Goal: Task Accomplishment & Management: Manage account settings

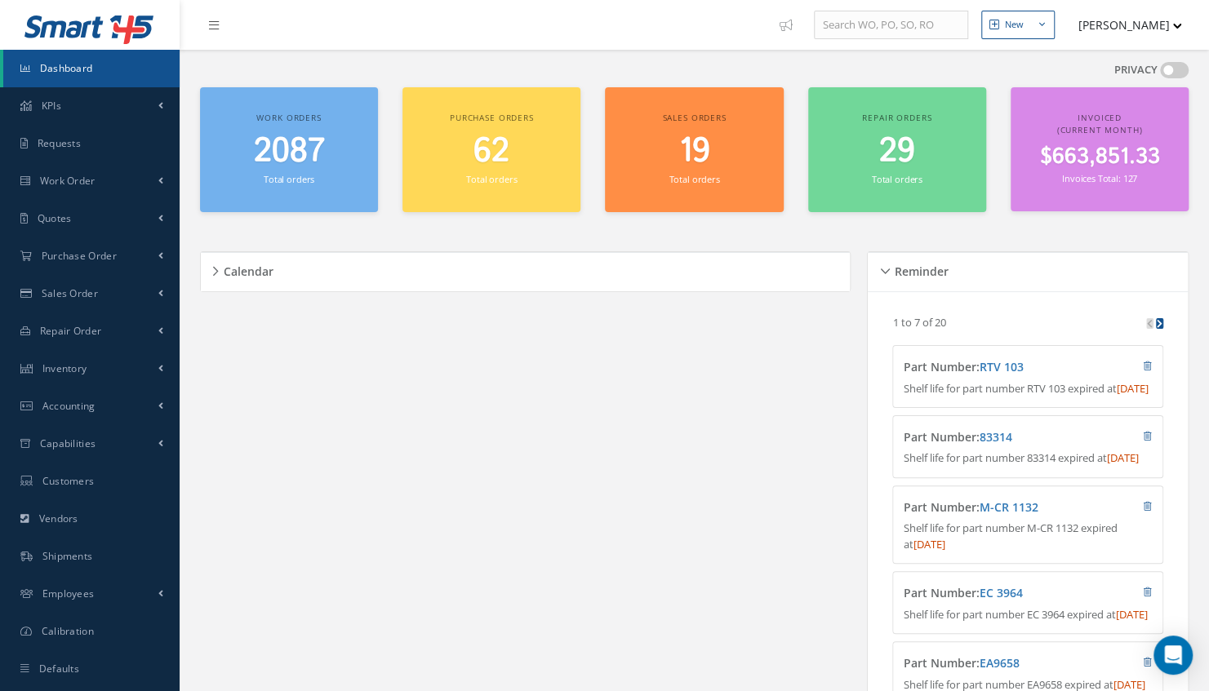
click at [661, 73] on div "PRIVACY" at bounding box center [694, 74] width 989 height 25
click at [109, 71] on link "Dashboard" at bounding box center [91, 69] width 176 height 38
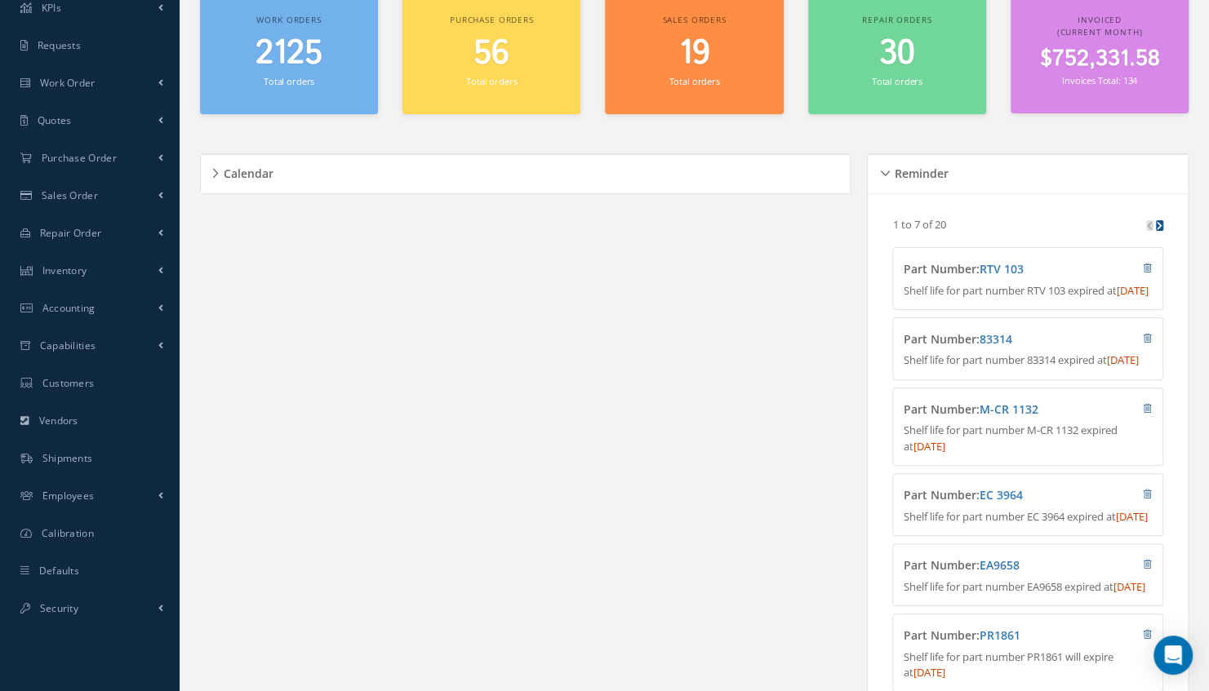
scroll to position [36, 0]
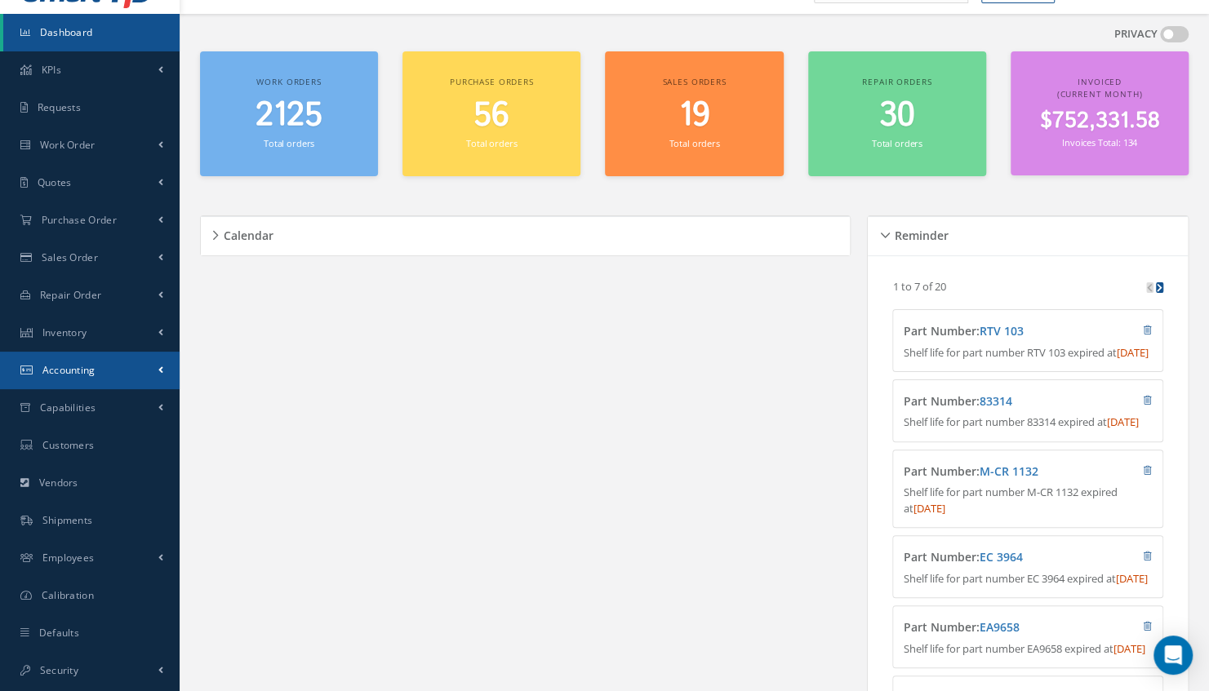
click at [78, 366] on span "Accounting" at bounding box center [68, 370] width 53 height 14
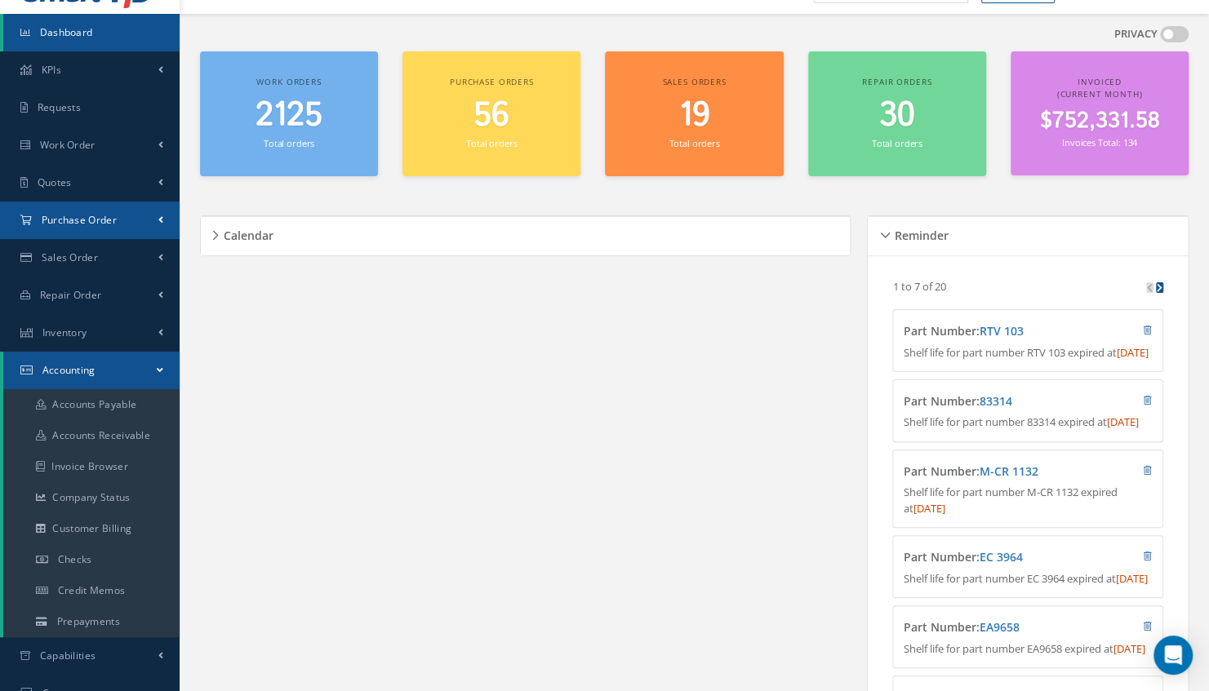
click at [101, 226] on link "Purchase Order" at bounding box center [90, 221] width 180 height 38
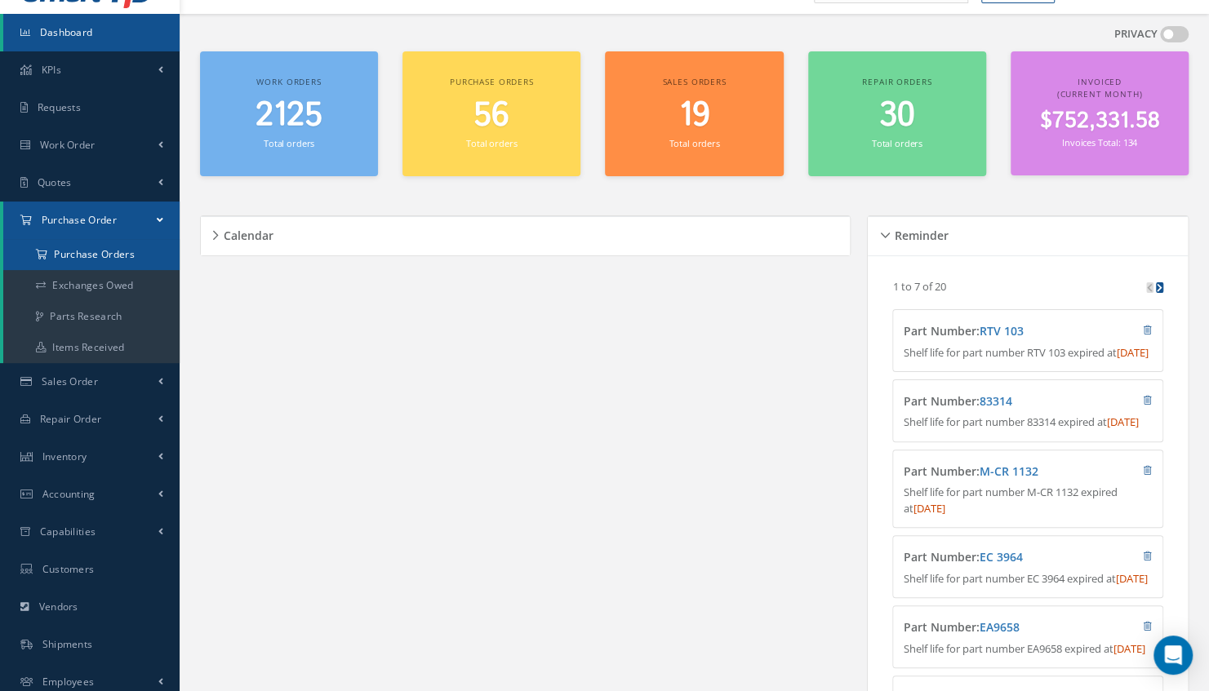
click at [100, 247] on a=1&status_id=2&status_id=3&status_id=5&collapsedFilters"] "Purchase Orders" at bounding box center [91, 254] width 176 height 31
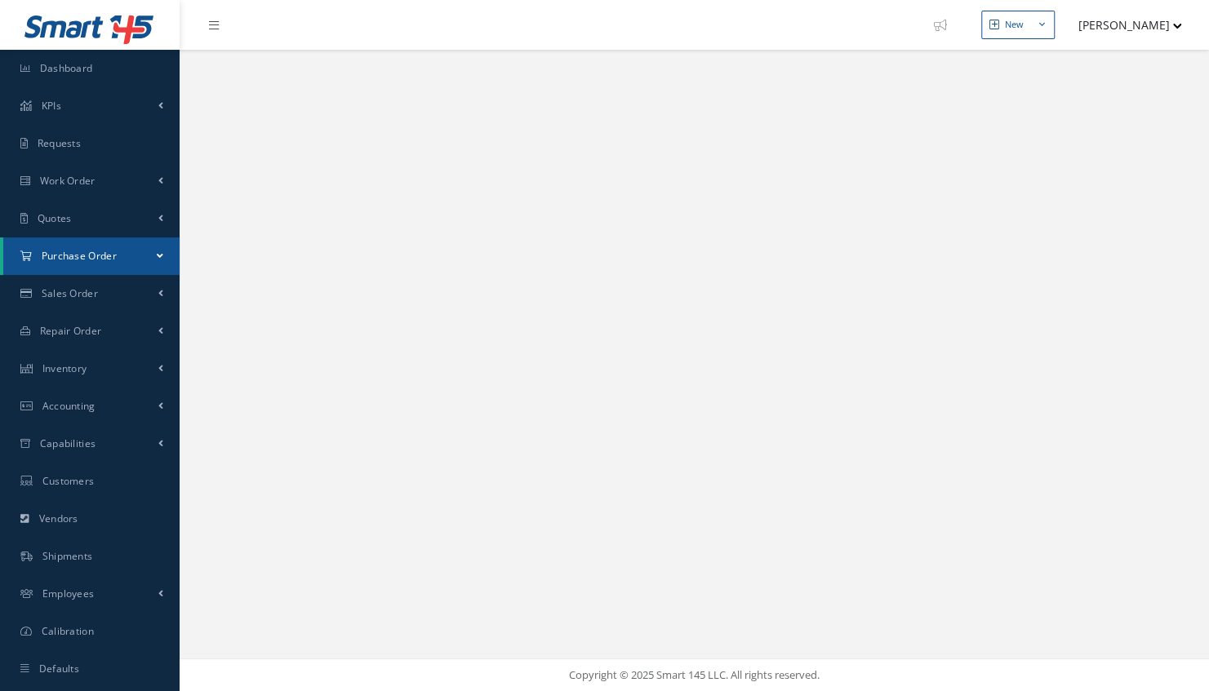
select select "25"
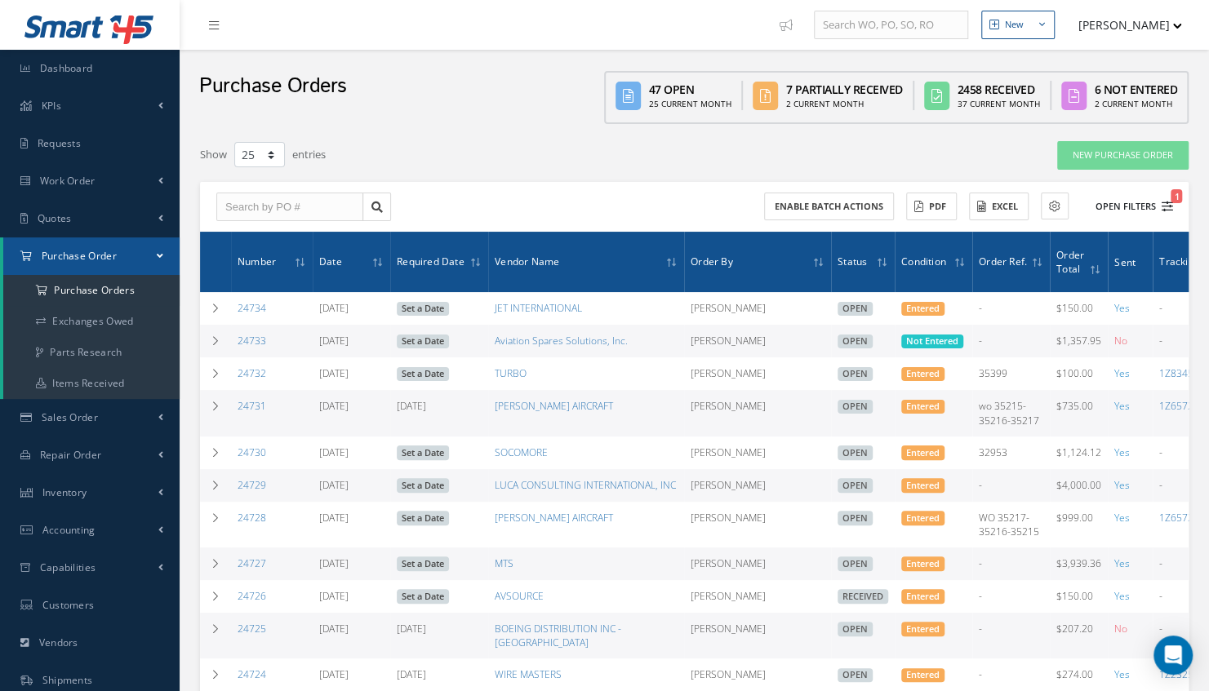
click at [1122, 199] on button "Open Filters 1" at bounding box center [1127, 206] width 92 height 27
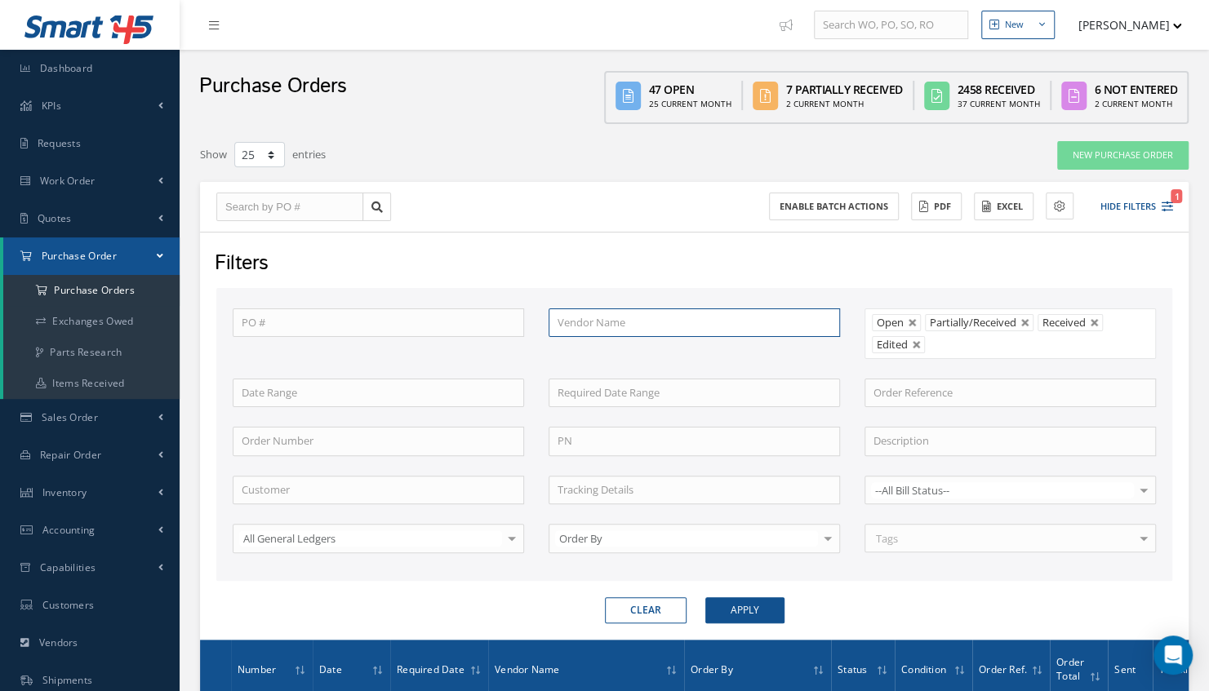
click at [620, 311] on input "text" at bounding box center [694, 323] width 291 height 29
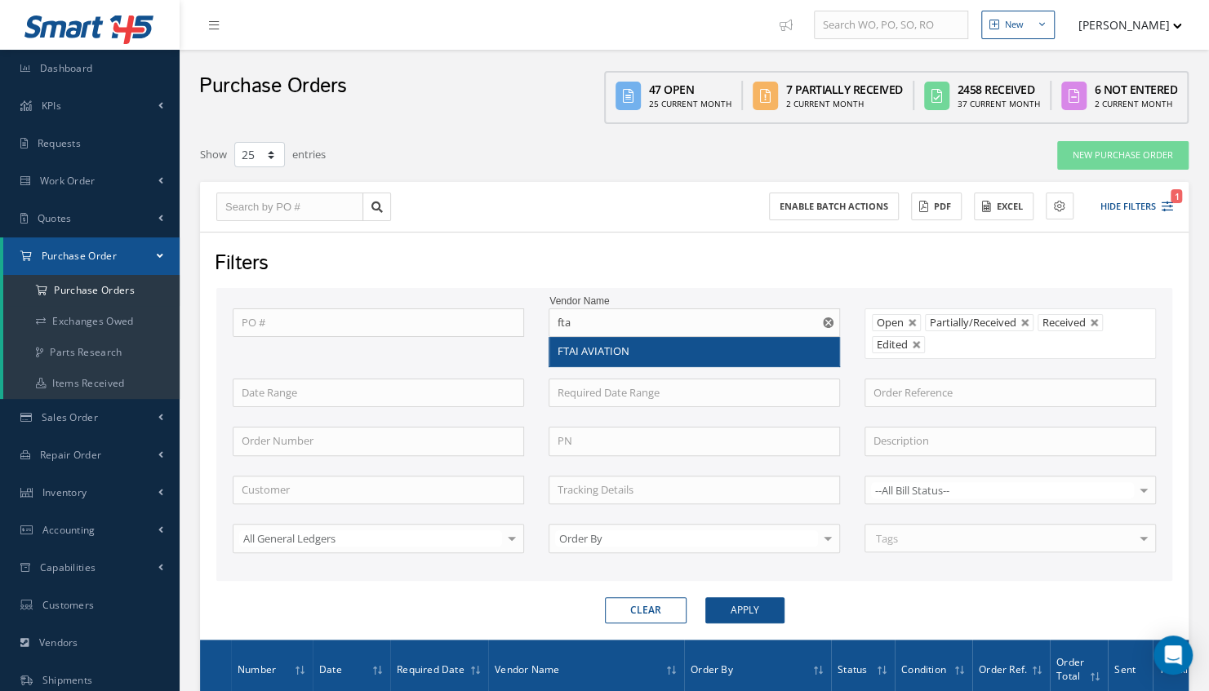
click at [589, 348] on div "Vendor Name fta FTAI AVIATION" at bounding box center [694, 334] width 316 height 51
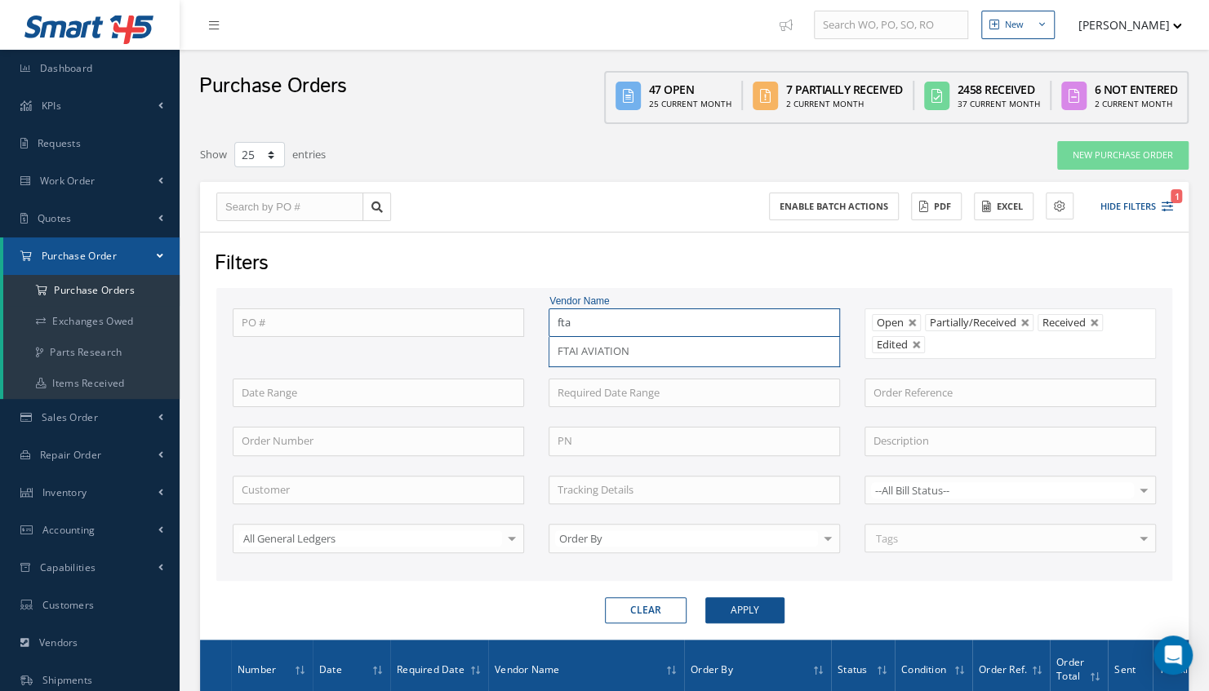
click at [586, 327] on input "fta" at bounding box center [694, 323] width 291 height 29
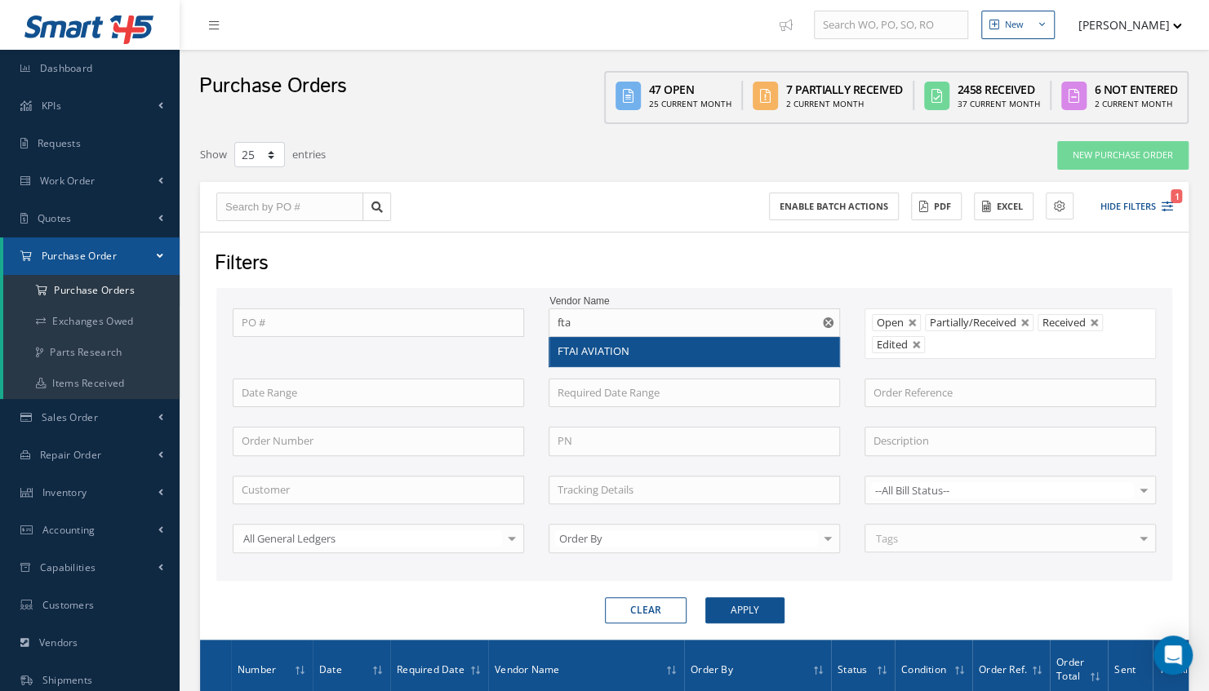
click at [603, 349] on div "Vendor Name fta FTAI AVIATION" at bounding box center [694, 334] width 316 height 51
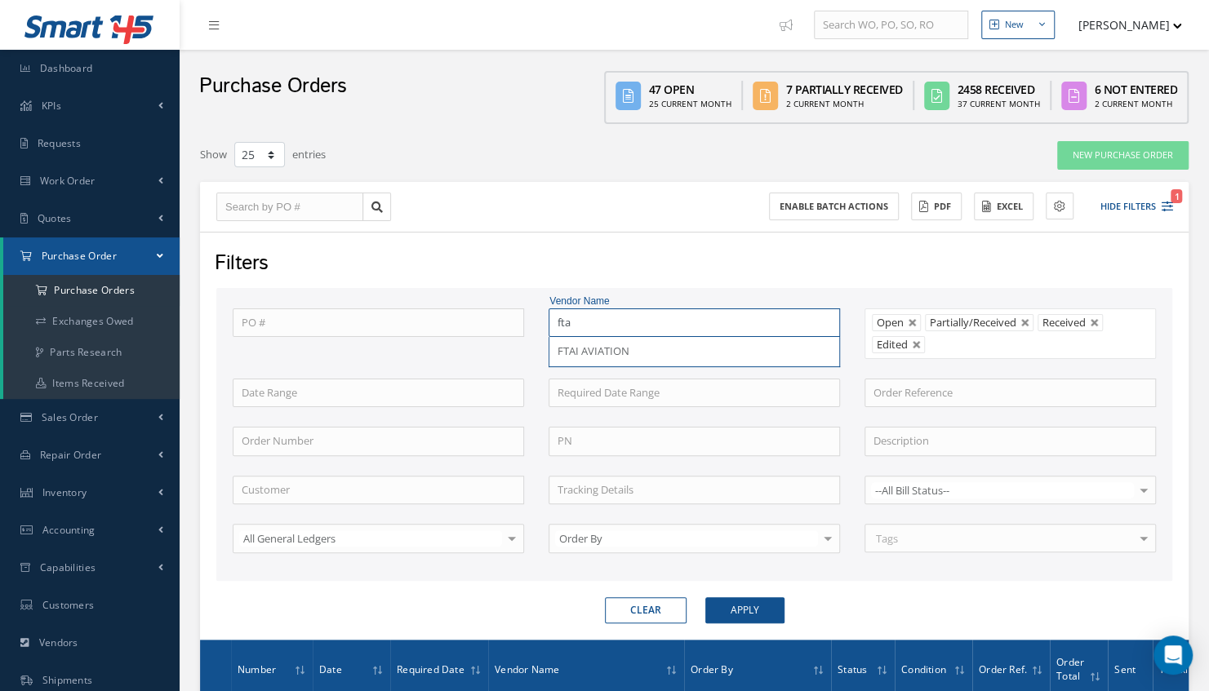
click at [594, 313] on input "fta" at bounding box center [694, 323] width 291 height 29
drag, startPoint x: 611, startPoint y: 356, endPoint x: 577, endPoint y: 313, distance: 54.6
click at [577, 313] on input "fta" at bounding box center [694, 323] width 291 height 29
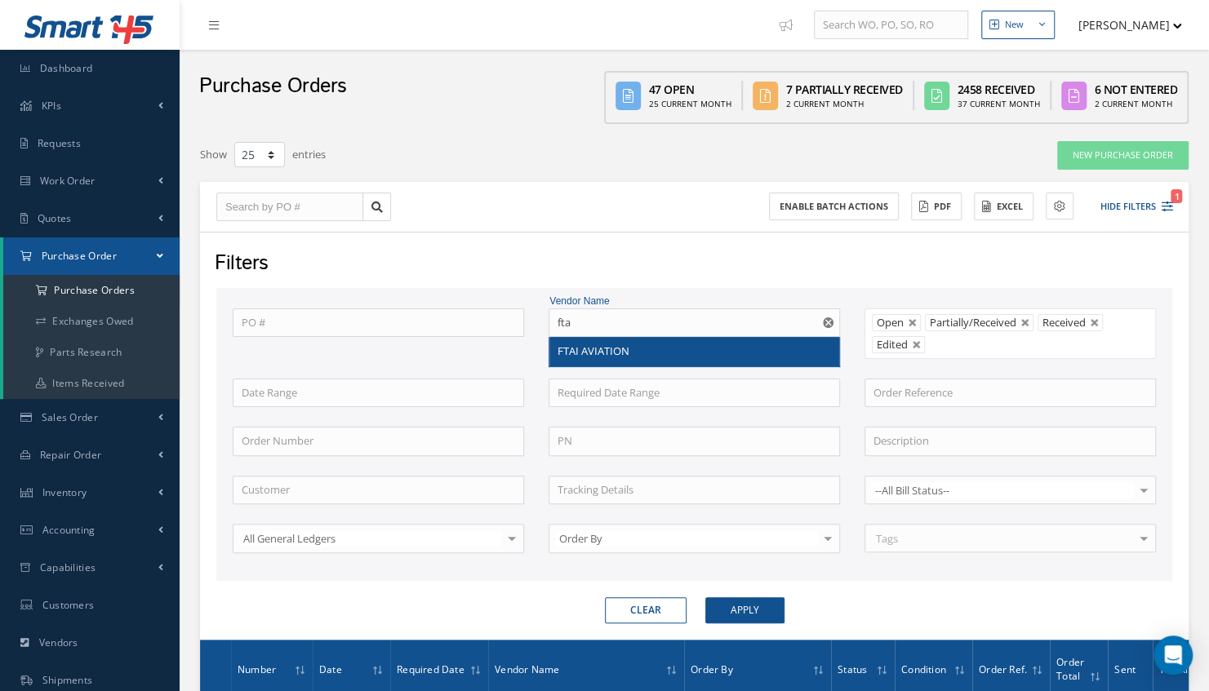
click at [580, 348] on span "FTAI AVIATION" at bounding box center [594, 351] width 72 height 15
type input "FTAI AVIATION"
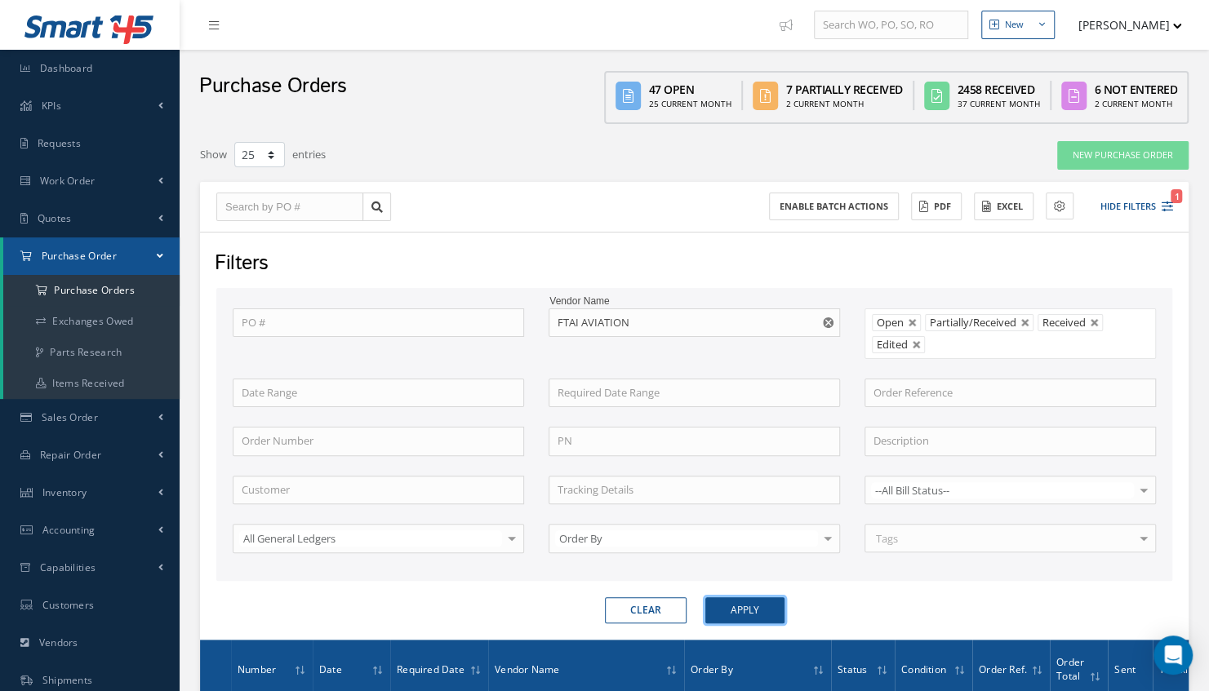
click at [738, 601] on button "Apply" at bounding box center [744, 611] width 79 height 26
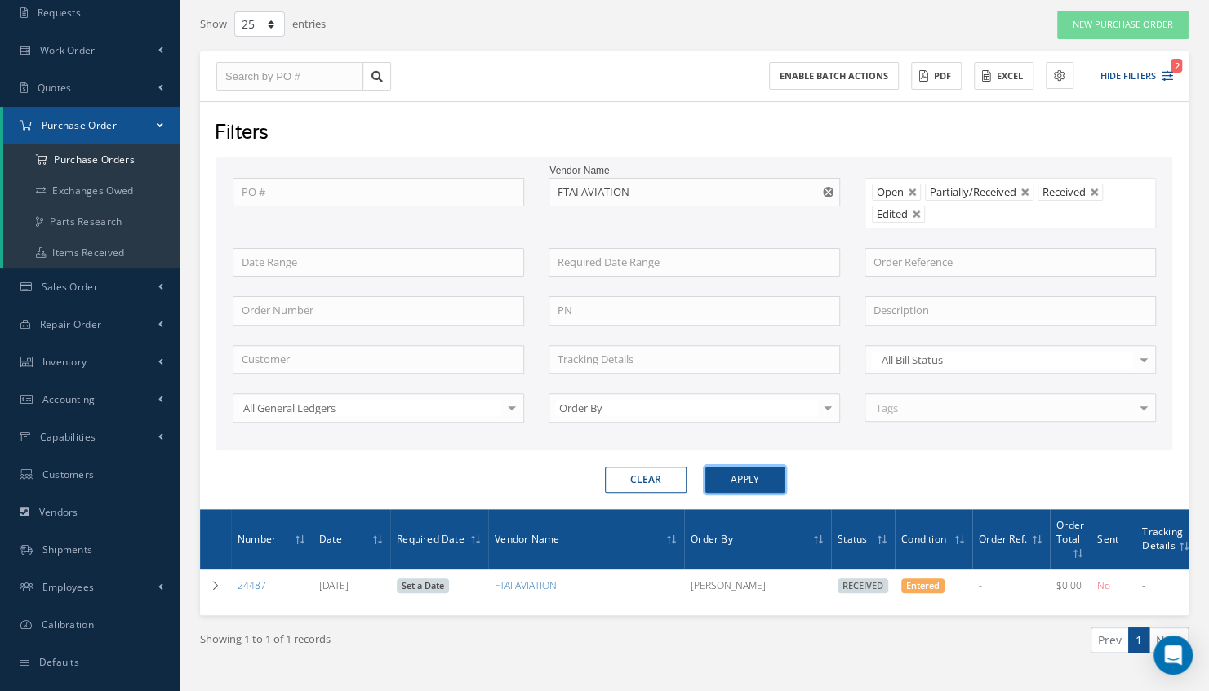
scroll to position [163, 0]
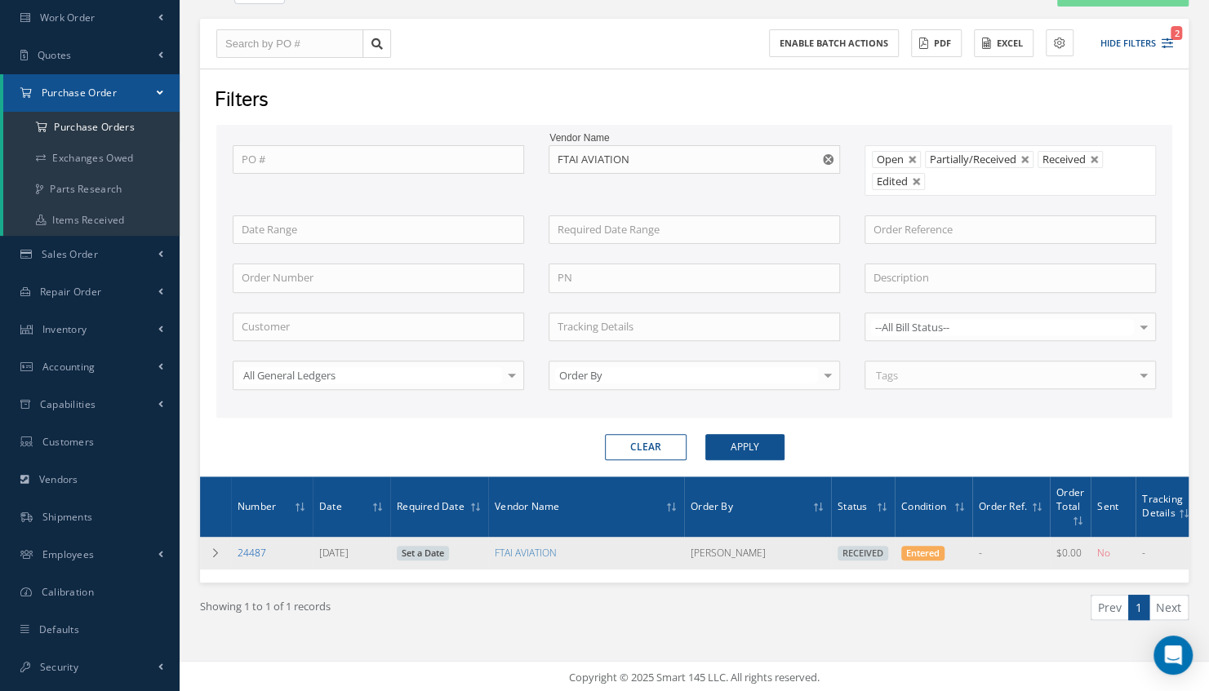
click at [253, 549] on link "24487" at bounding box center [252, 553] width 29 height 14
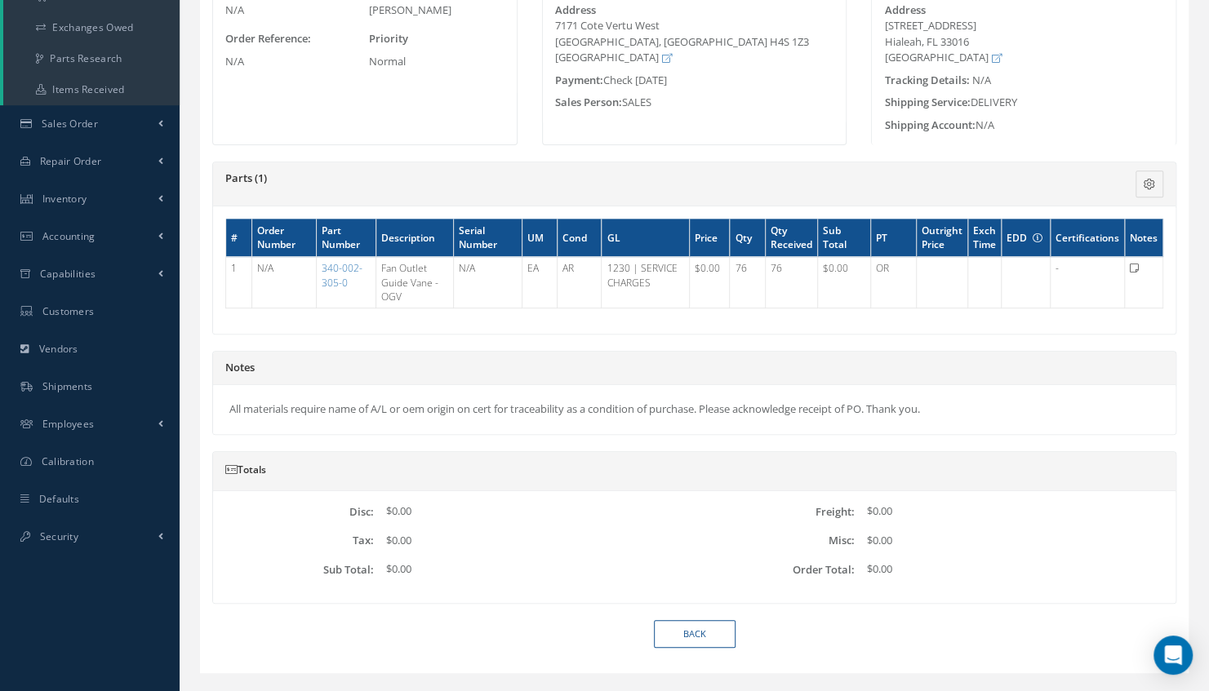
scroll to position [323, 0]
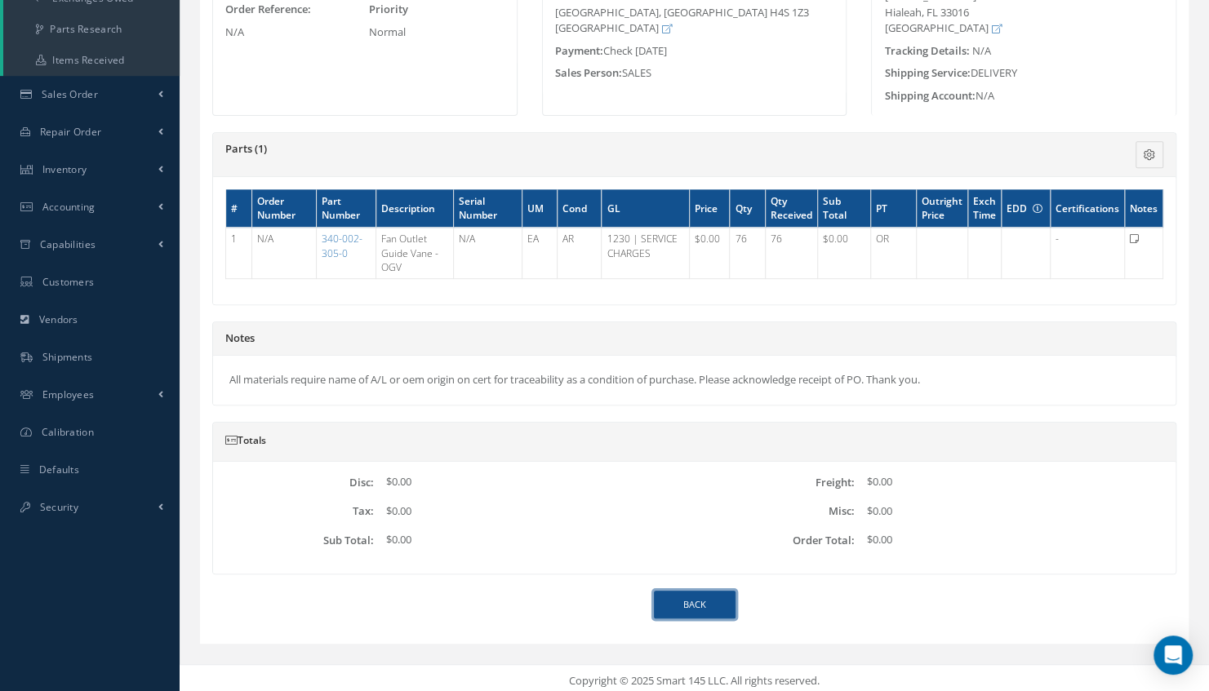
click at [702, 591] on link "Back" at bounding box center [695, 605] width 82 height 29
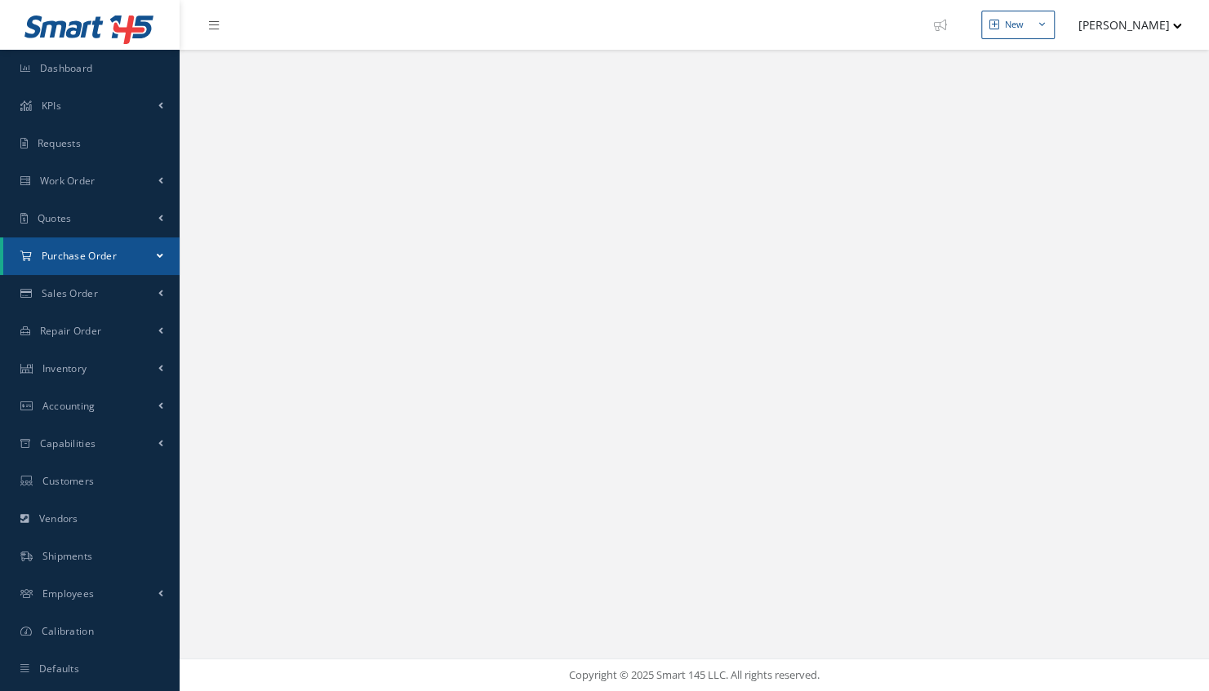
select select "25"
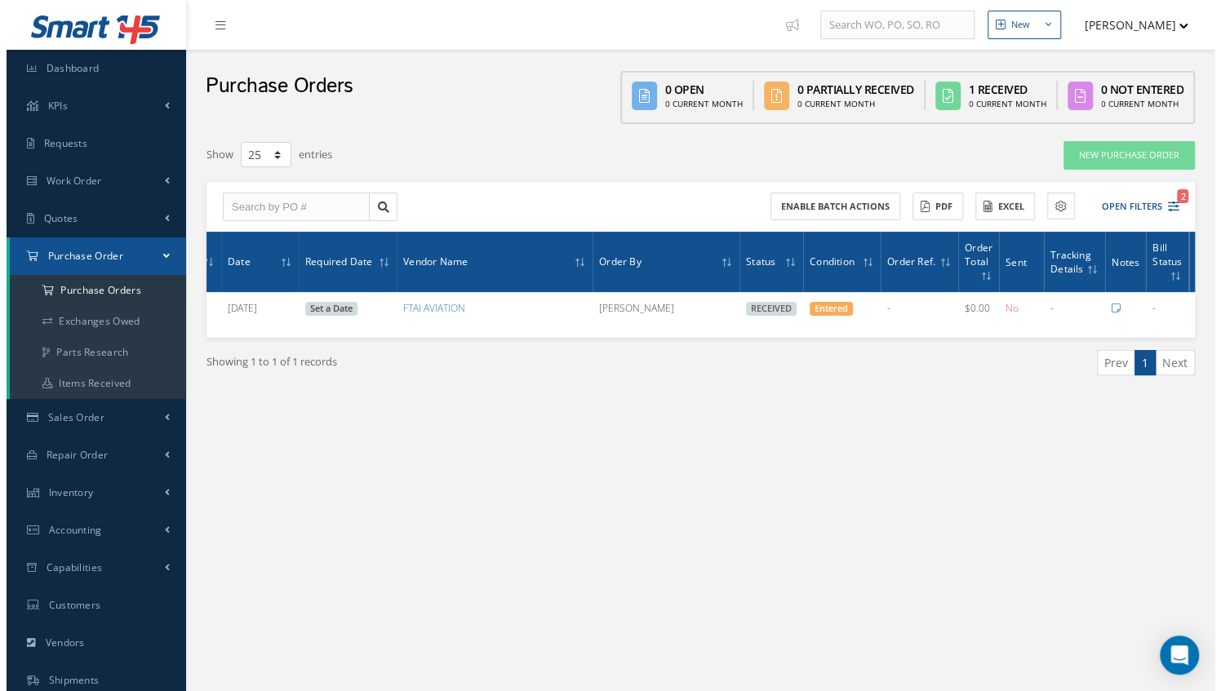
scroll to position [0, 117]
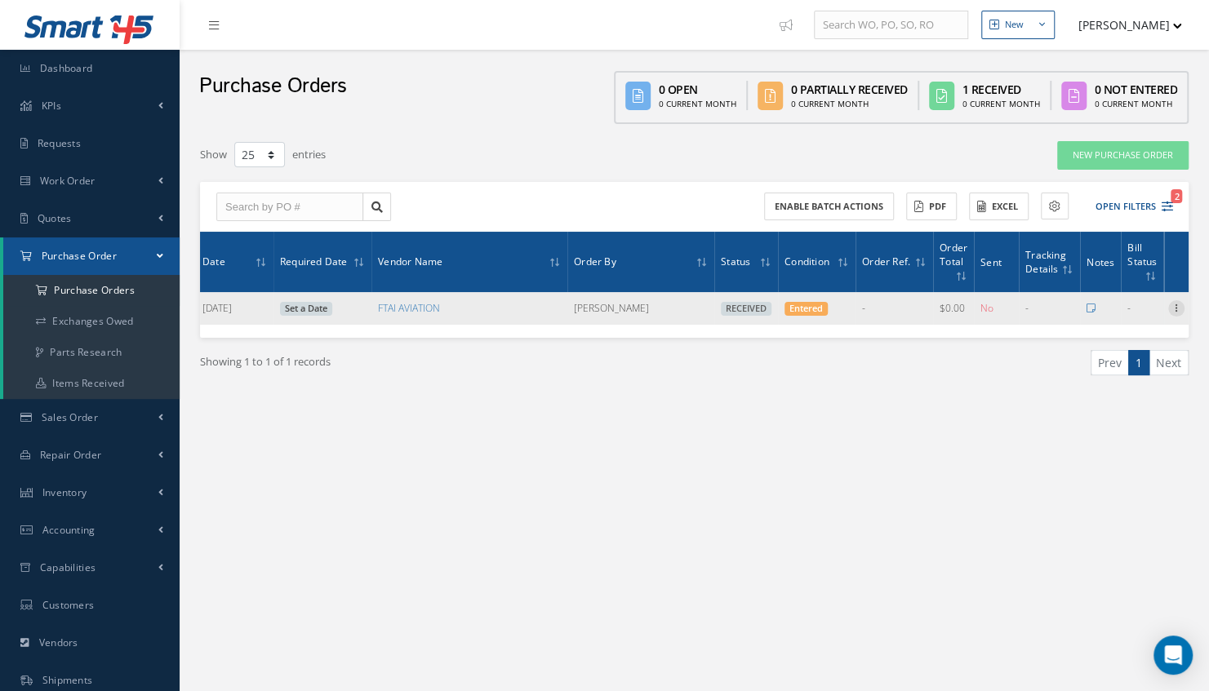
click at [1176, 308] on icon at bounding box center [1176, 306] width 16 height 13
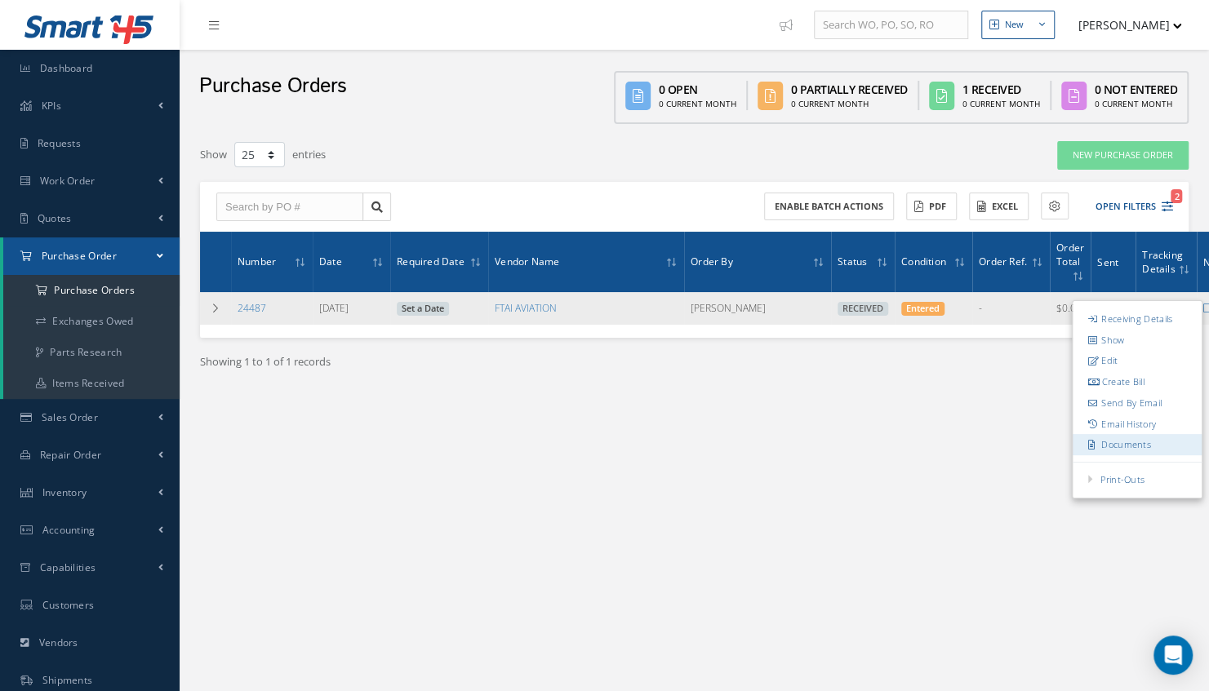
click at [1135, 445] on link "Documents" at bounding box center [1137, 445] width 129 height 21
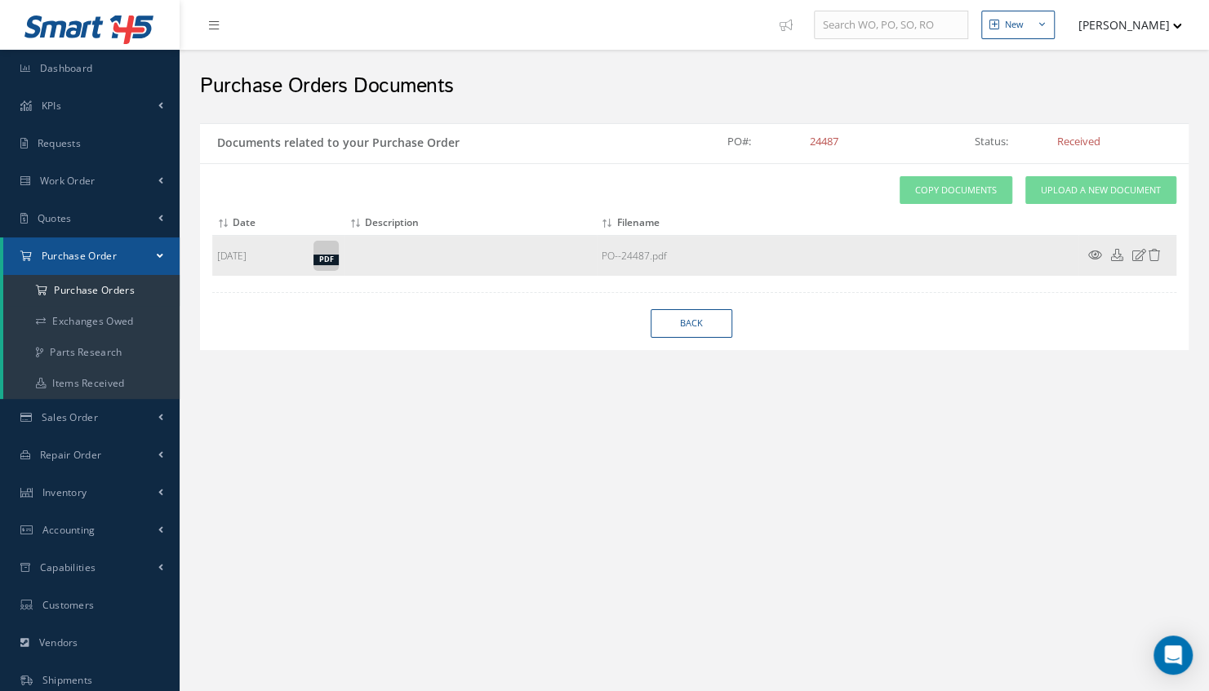
click at [327, 265] on div "pdf" at bounding box center [325, 256] width 25 height 30
click at [1097, 249] on icon at bounding box center [1095, 255] width 14 height 12
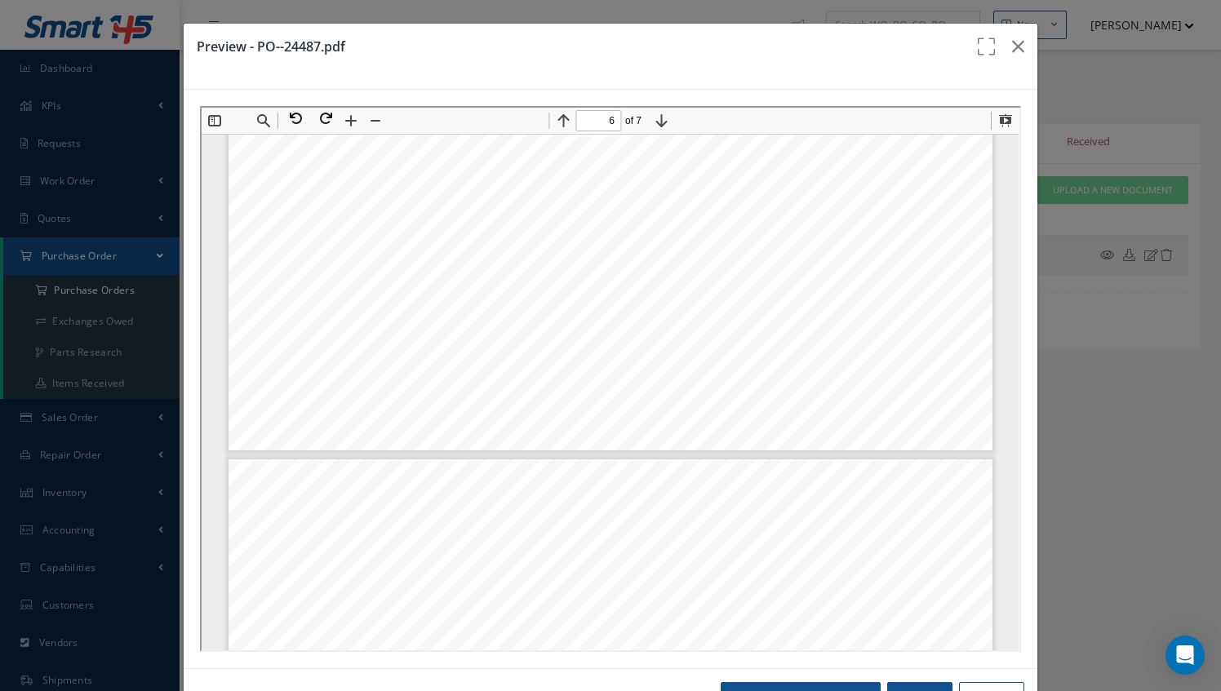
scroll to position [5561, 0]
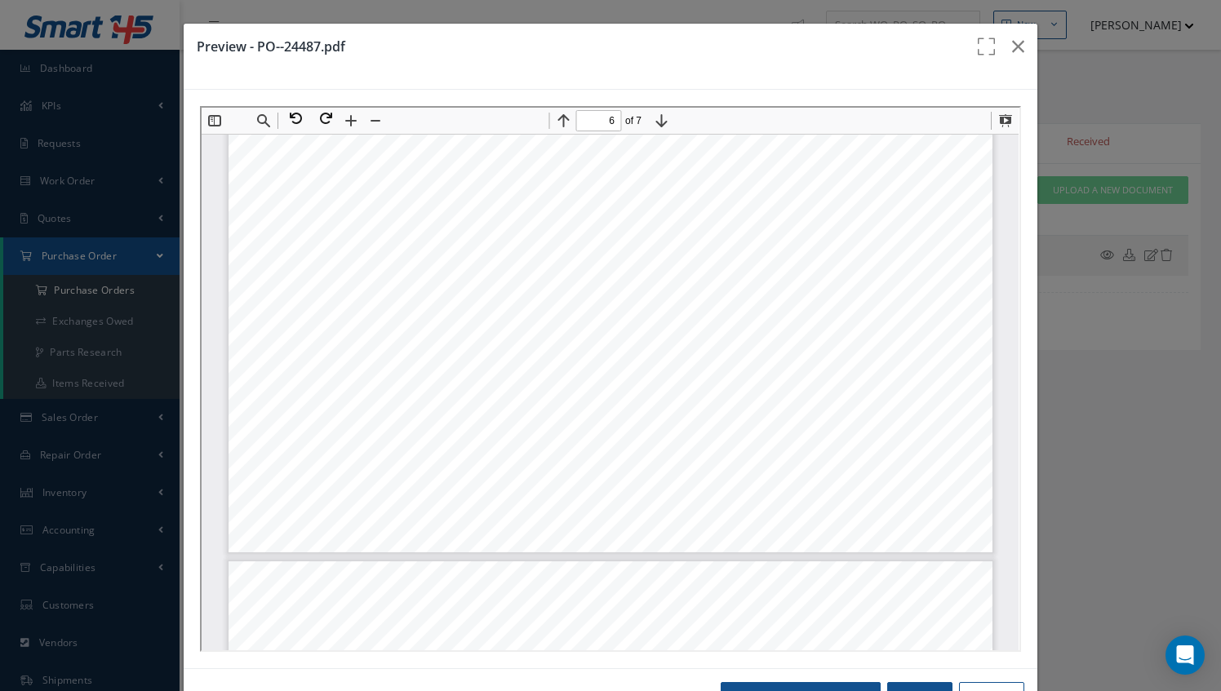
drag, startPoint x: 1007, startPoint y: 142, endPoint x: 1209, endPoint y: 253, distance: 230.9
click at [1009, 147] on iframe at bounding box center [610, 379] width 820 height 546
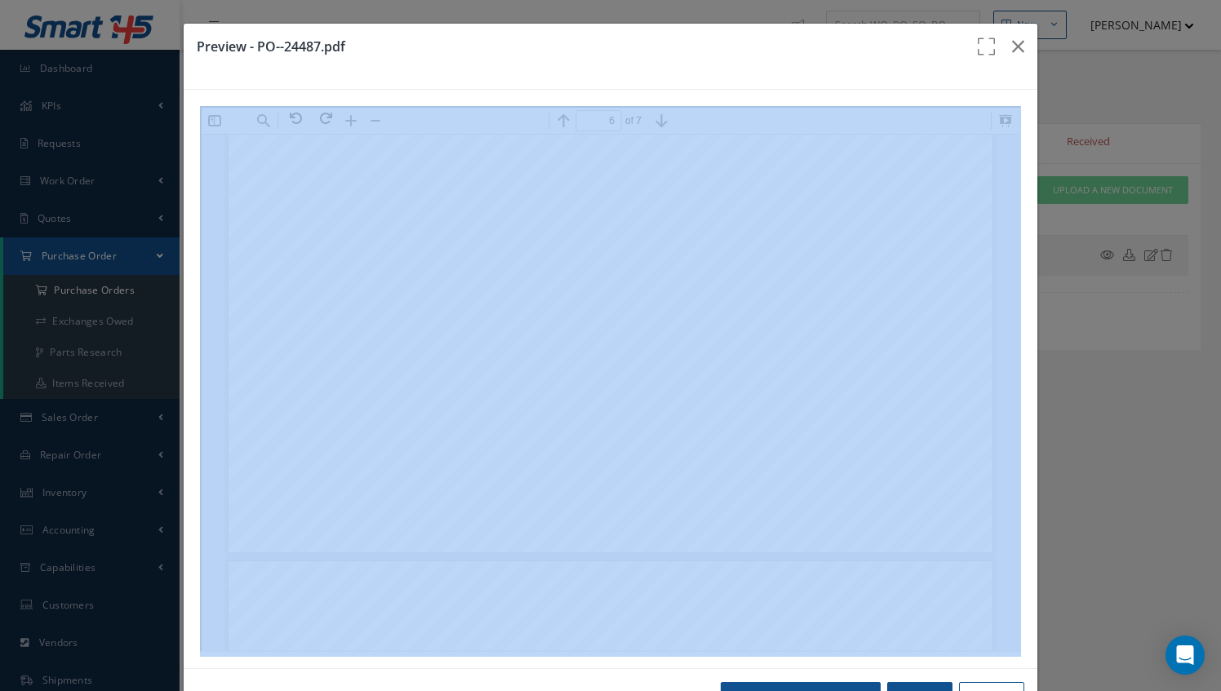
drag, startPoint x: 1209, startPoint y: 253, endPoint x: 1003, endPoint y: 140, distance: 235.7
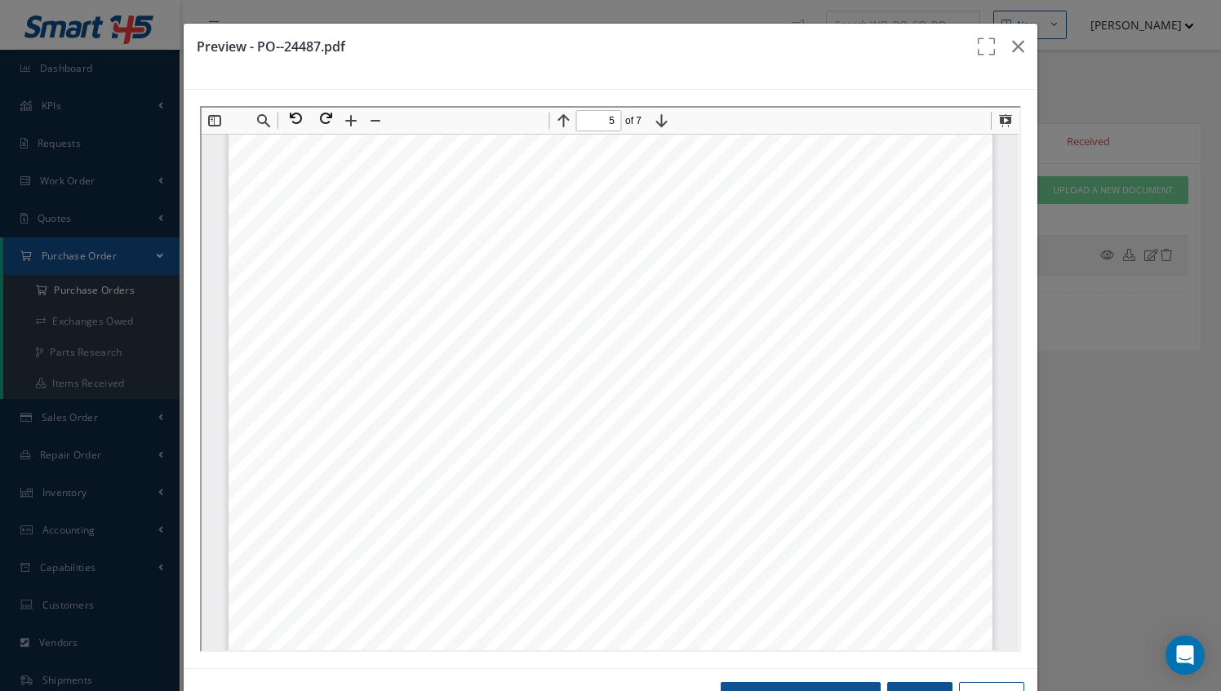
scroll to position [4323, 0]
type input "7"
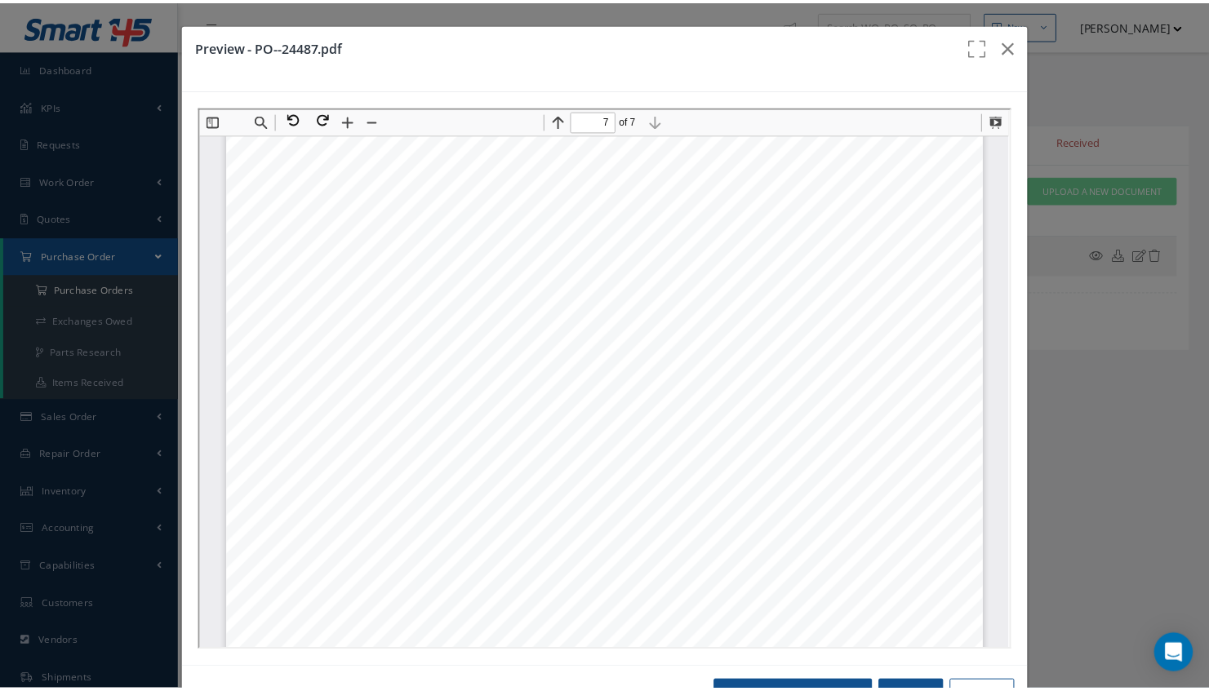
scroll to position [6463, 0]
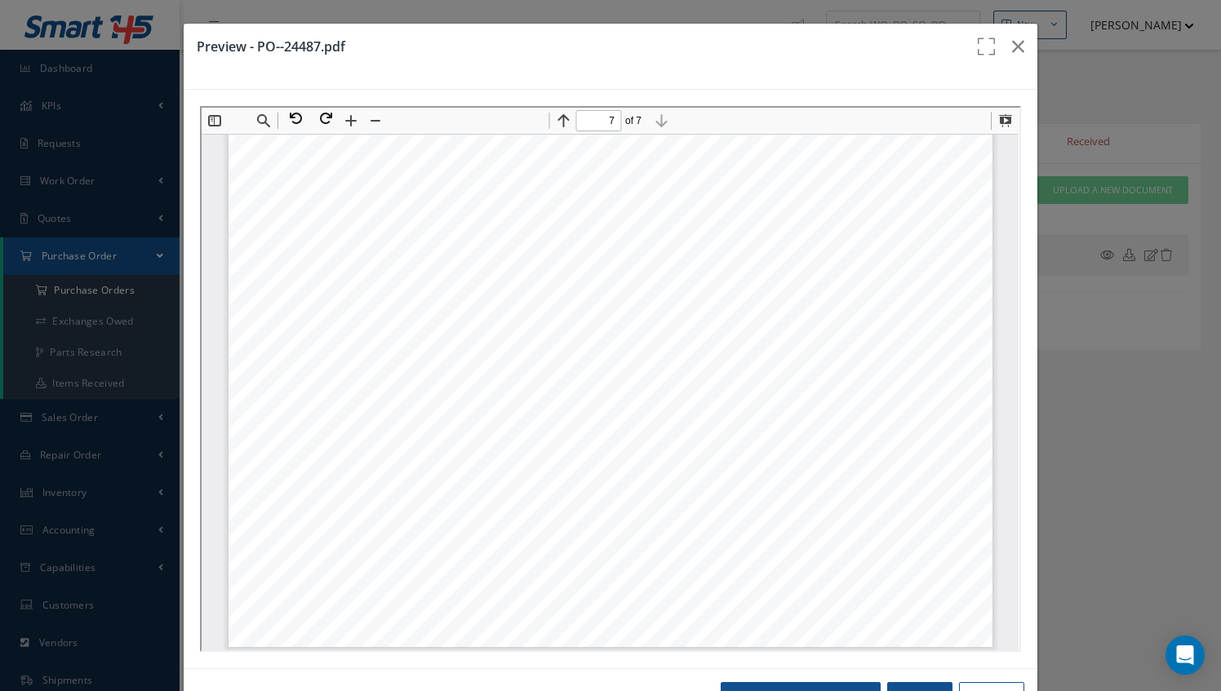
click at [0, 0] on div "Preview - PO--24487.pdf Open in New Tab Print Close" at bounding box center [0, 0] width 0 height 0
click at [1012, 51] on icon "button" at bounding box center [1018, 47] width 12 height 20
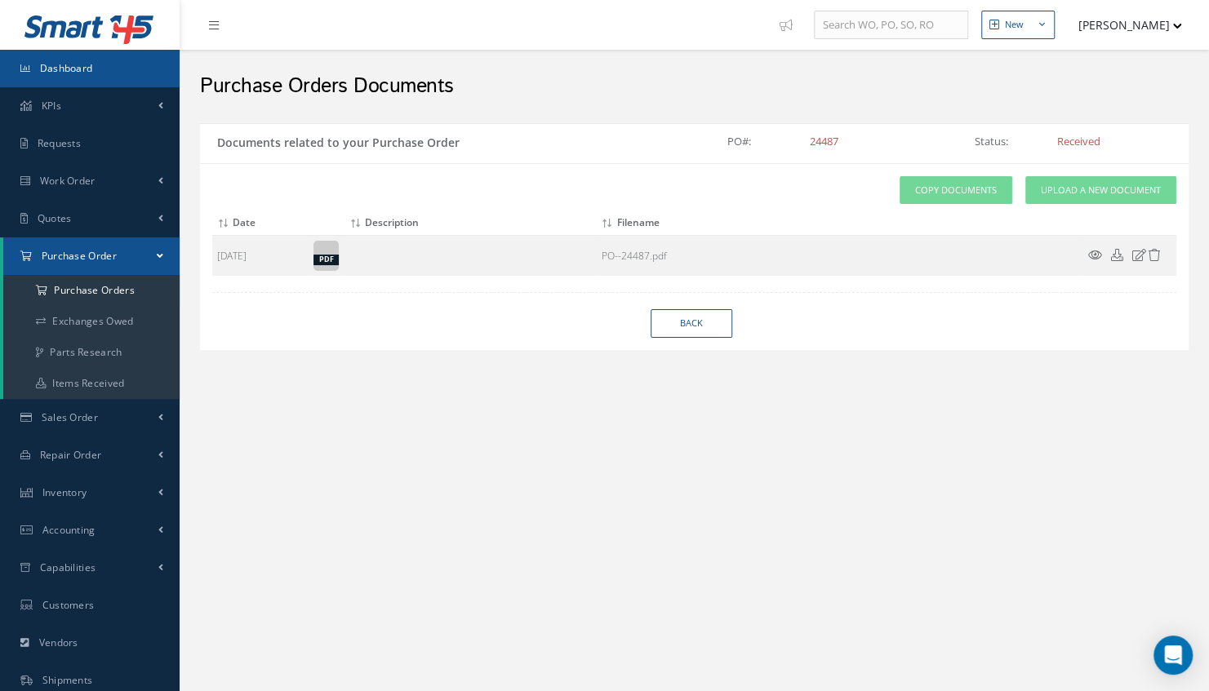
click at [70, 65] on span "Dashboard" at bounding box center [66, 68] width 53 height 14
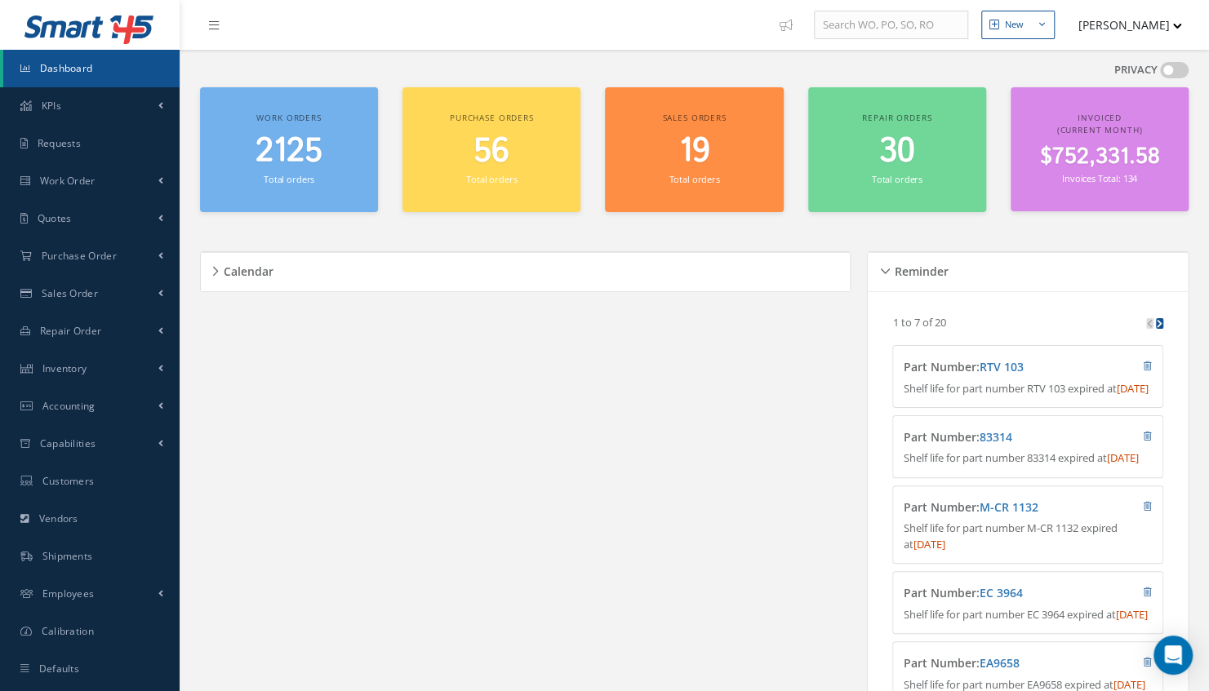
click at [1086, 153] on span "$752,331.58" at bounding box center [1099, 157] width 120 height 32
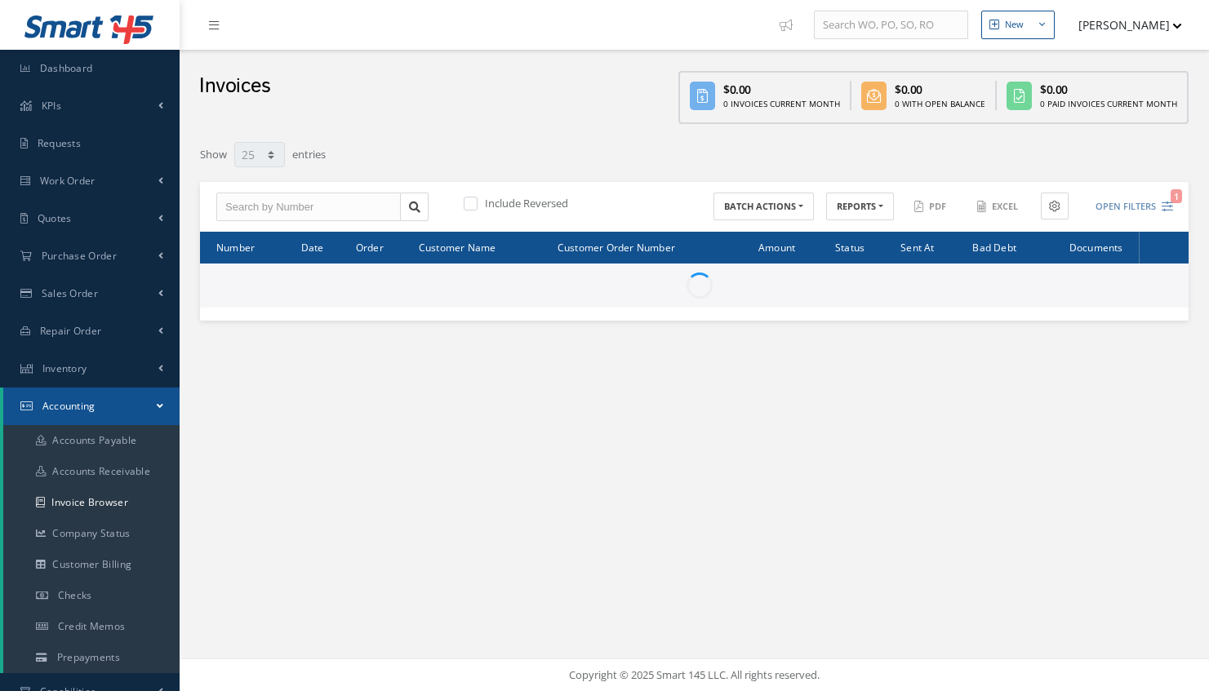
select select "25"
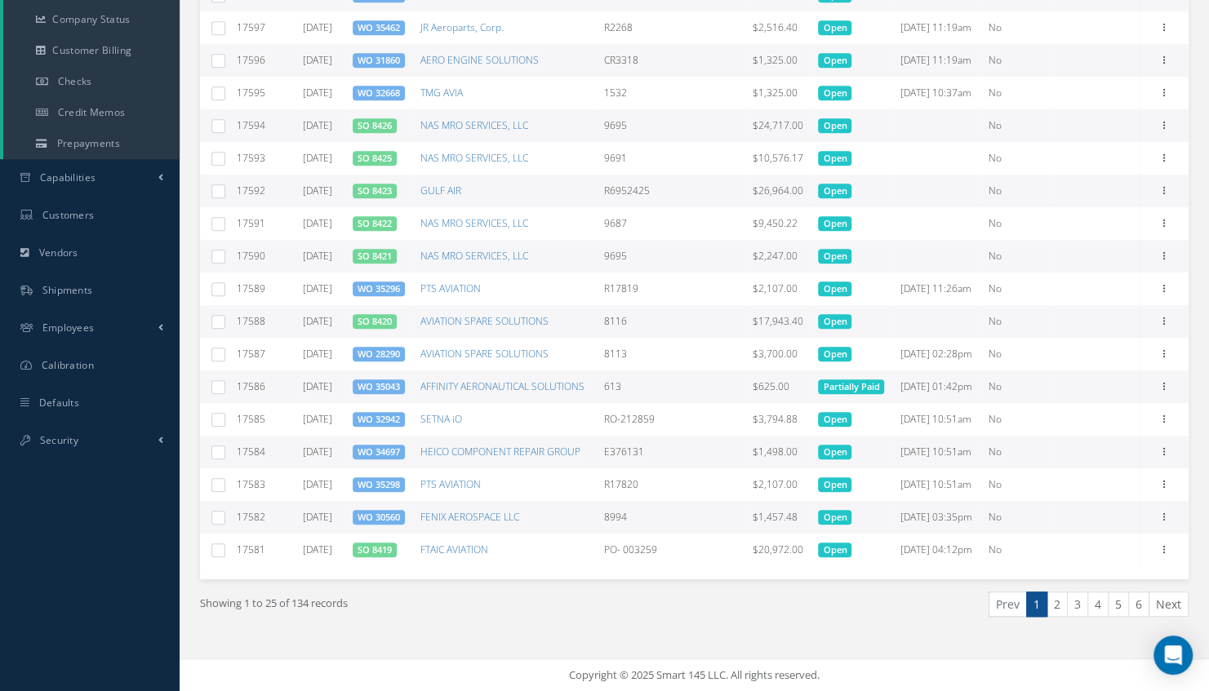
scroll to position [741, 0]
